Goal: Task Accomplishment & Management: Manage account settings

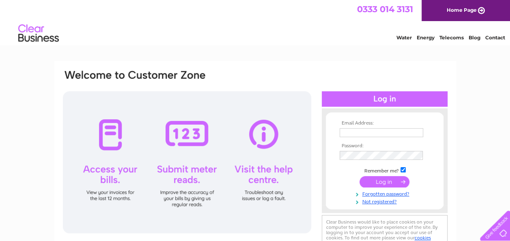
click at [389, 135] on input "text" at bounding box center [382, 132] width 84 height 9
type input "Kevinwoodgate@btinternet.com"
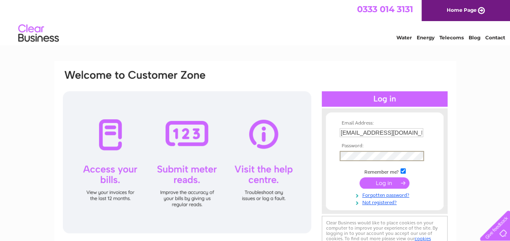
click at [360, 177] on input "submit" at bounding box center [385, 182] width 50 height 11
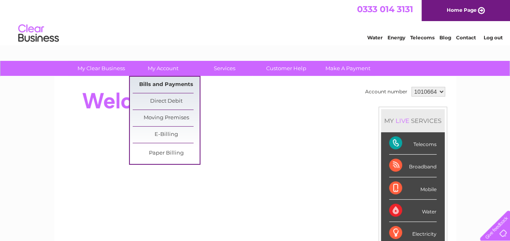
click at [168, 82] on link "Bills and Payments" at bounding box center [166, 85] width 67 height 16
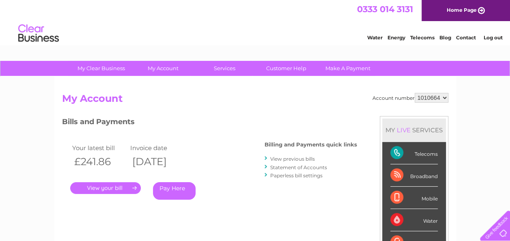
click at [130, 188] on link "." at bounding box center [105, 188] width 71 height 12
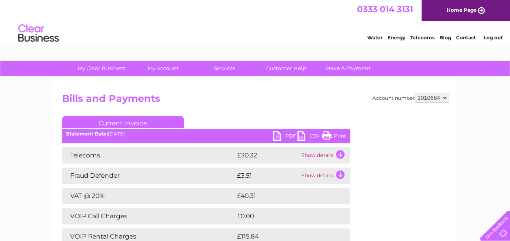
click at [322, 135] on link "Print" at bounding box center [334, 137] width 24 height 12
